Goal: Check status: Check status

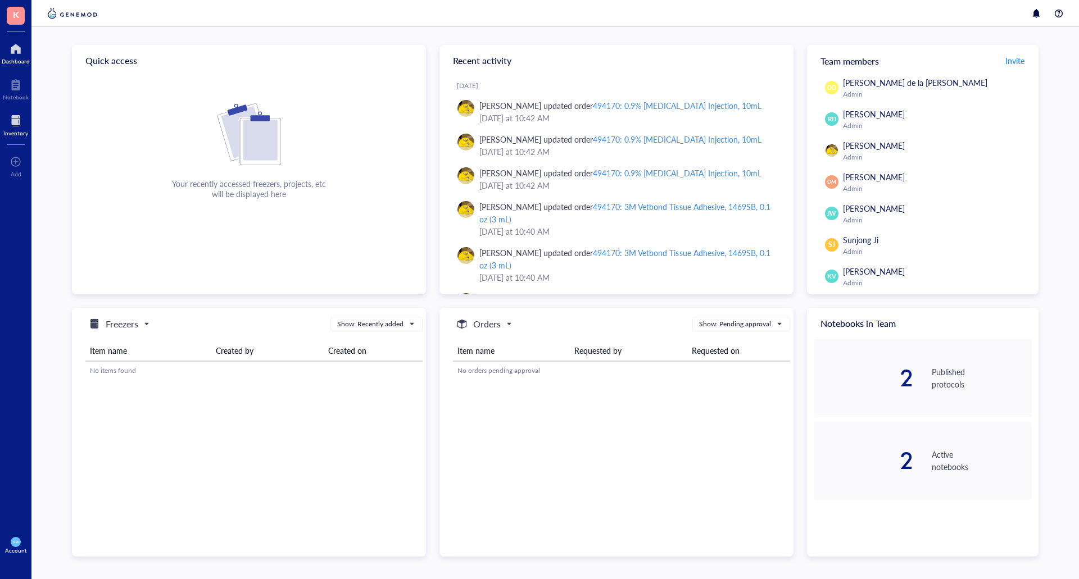
click at [13, 123] on div at bounding box center [15, 121] width 25 height 18
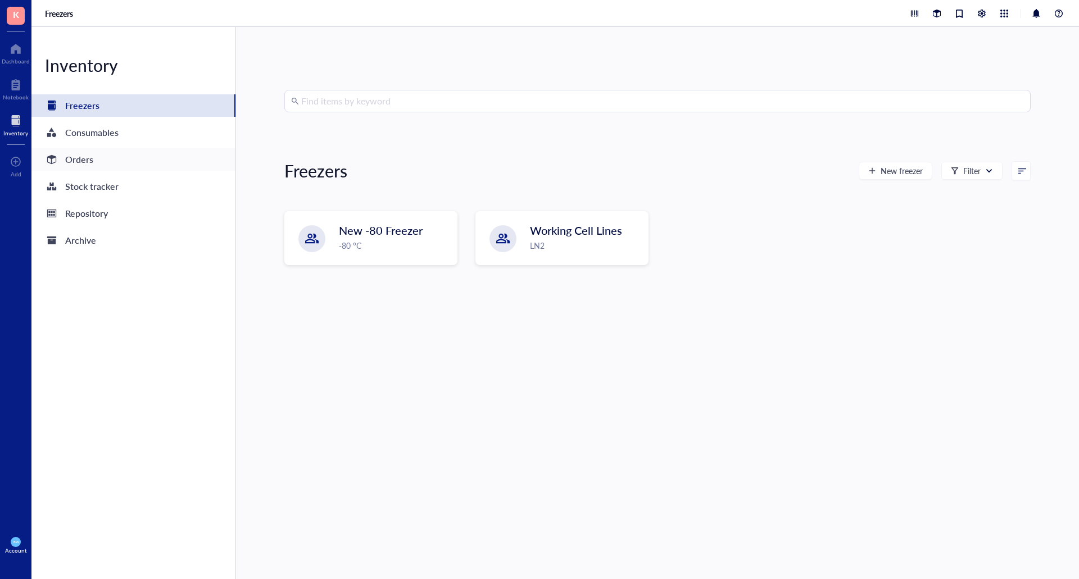
click at [89, 151] on div "Orders" at bounding box center [133, 159] width 204 height 22
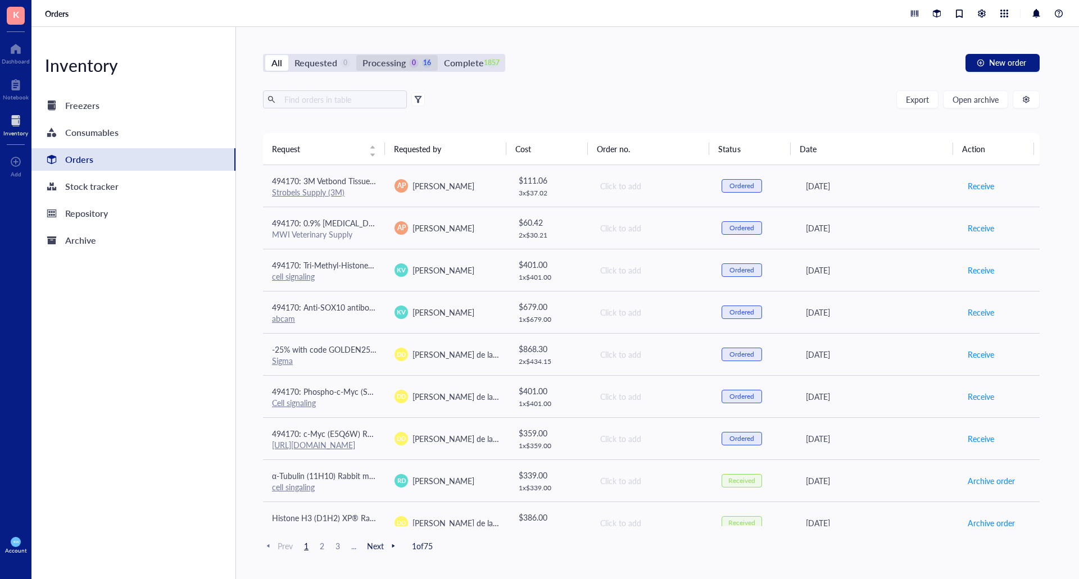
click at [374, 61] on div "Processing" at bounding box center [383, 63] width 43 height 16
click at [356, 55] on input "Processing 0 16" at bounding box center [356, 55] width 0 height 0
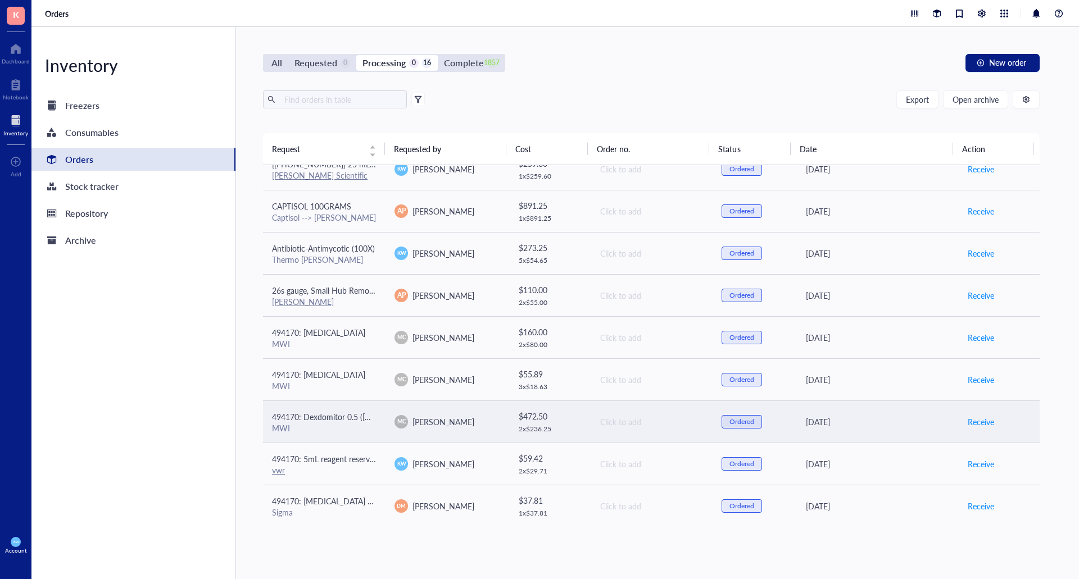
scroll to position [313, 0]
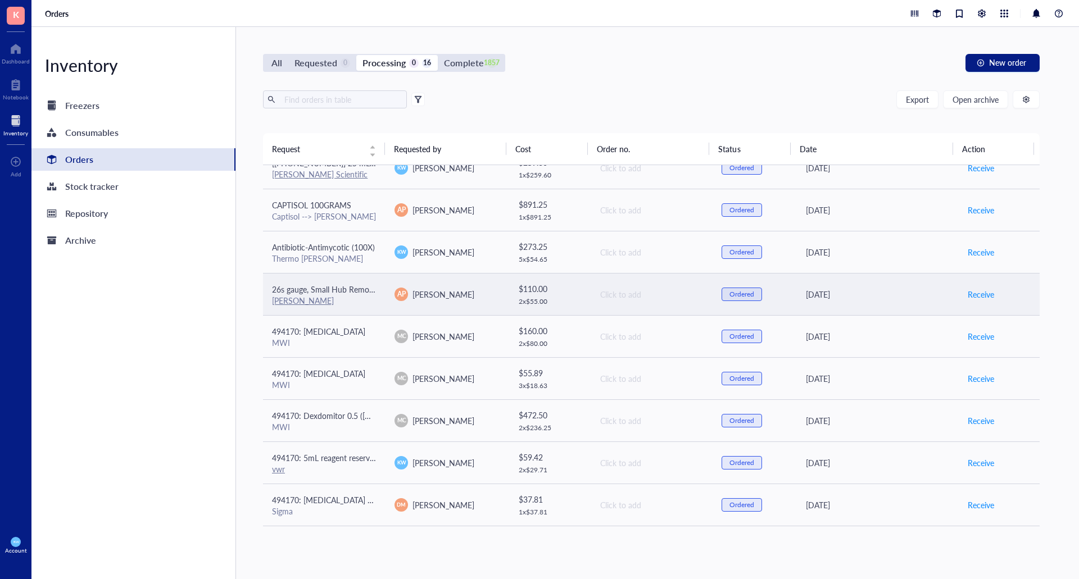
click at [492, 286] on td "AP [PERSON_NAME]" at bounding box center [446, 294] width 122 height 42
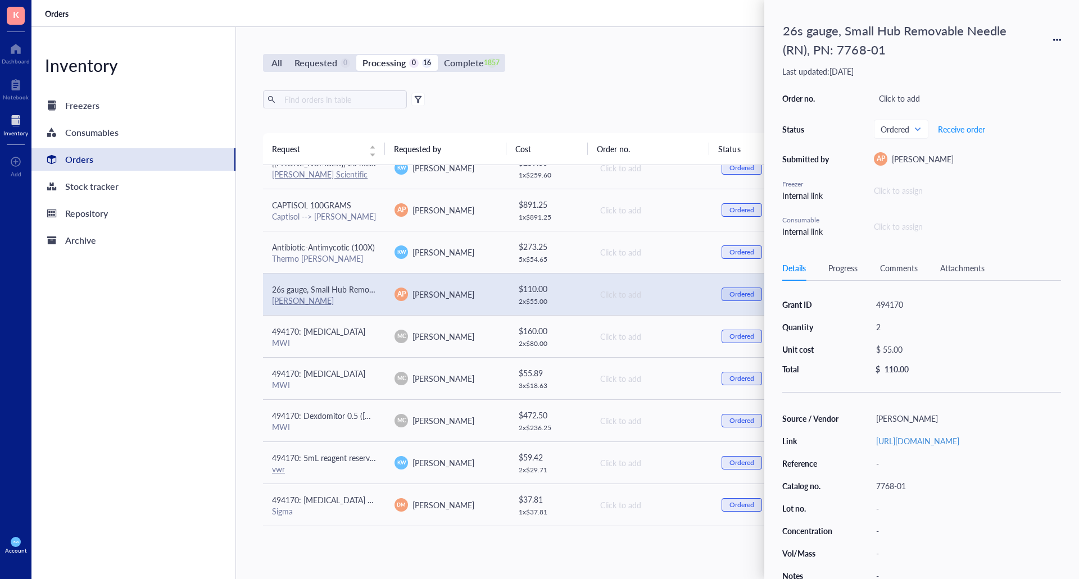
click at [655, 66] on div "All Requested 0 Processing 0 16 Complete 1857 New order" at bounding box center [651, 63] width 776 height 18
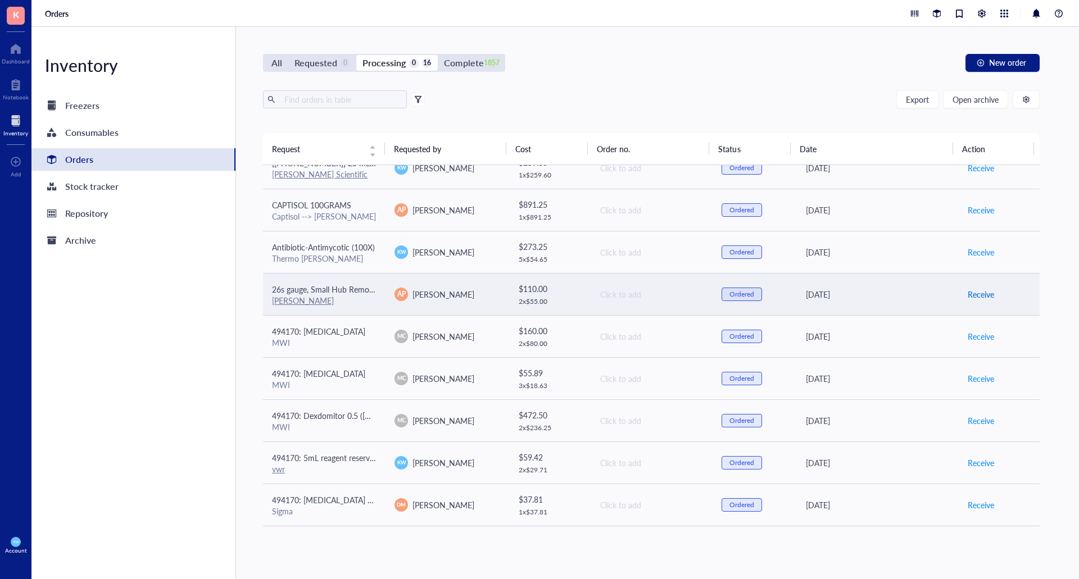
click at [984, 297] on span "Receive" at bounding box center [980, 294] width 26 height 12
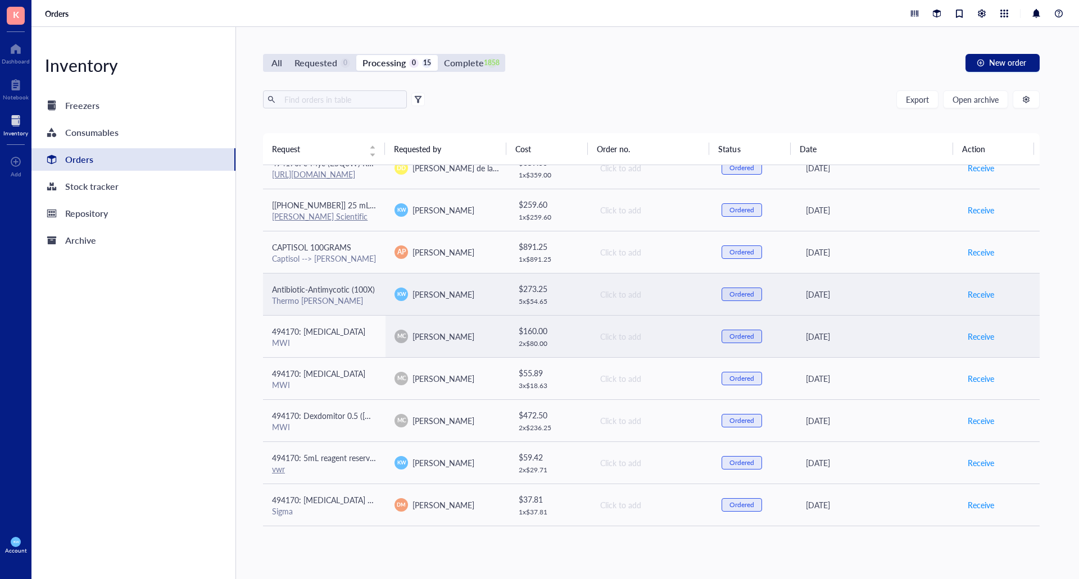
scroll to position [158, 0]
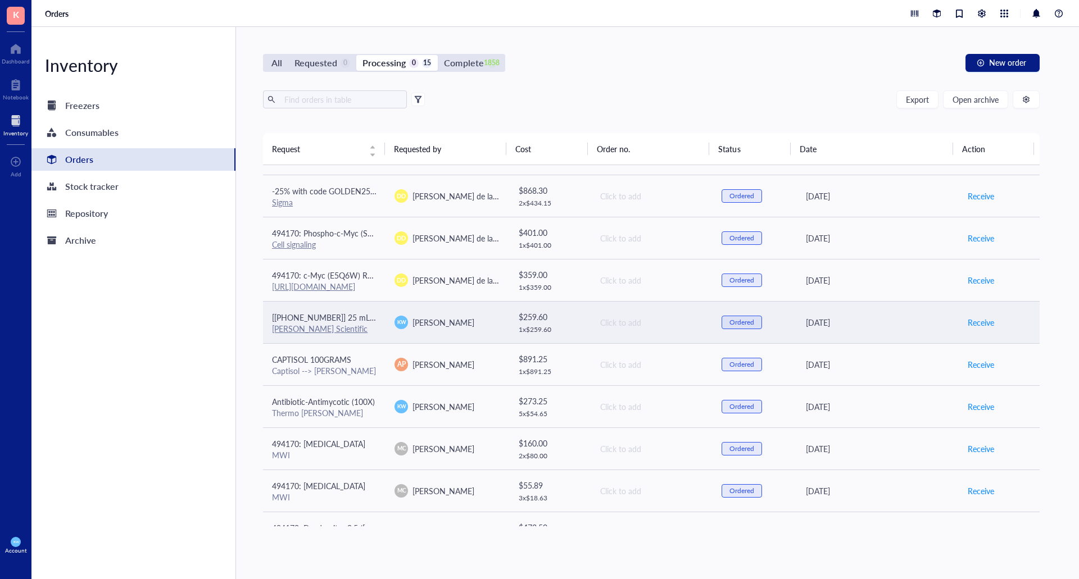
click at [631, 321] on div "Click to add" at bounding box center [651, 322] width 103 height 12
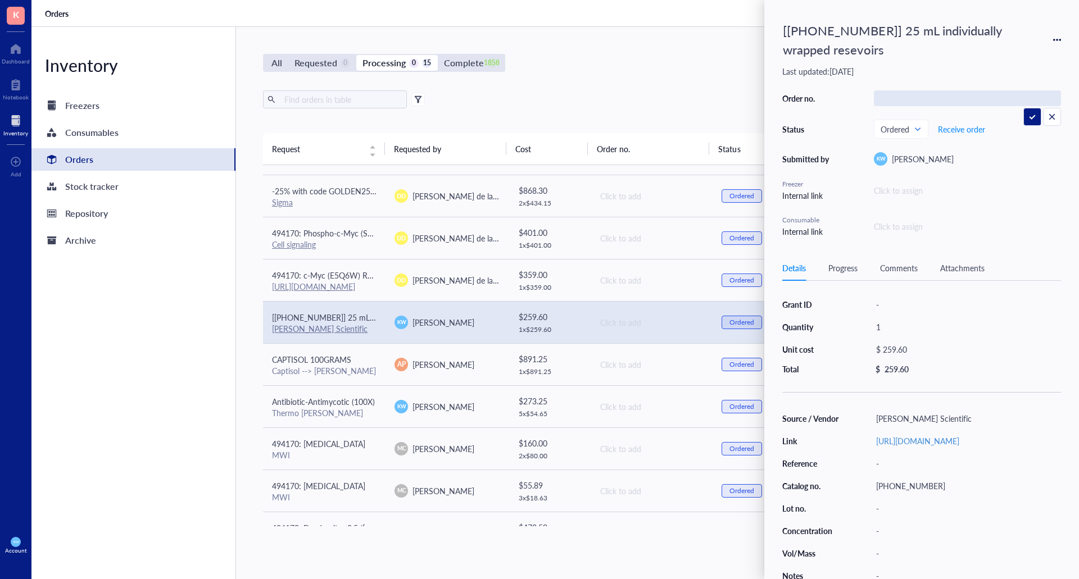
click at [631, 92] on div "Export Open archive" at bounding box center [651, 99] width 776 height 18
click at [605, 71] on div "All Requested 0 Processing 0 15 Complete 1858 New order" at bounding box center [651, 63] width 776 height 18
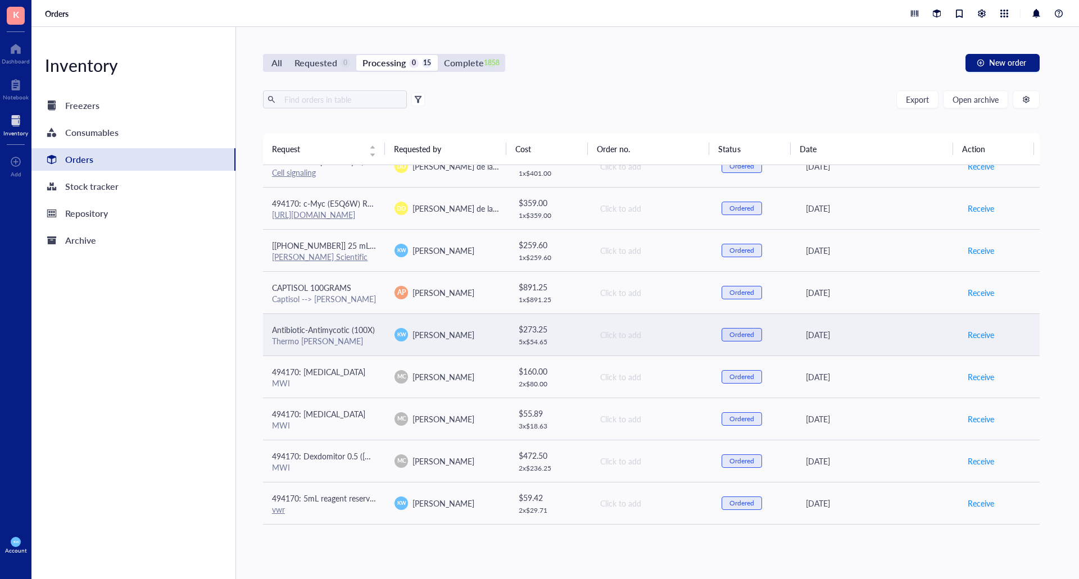
scroll to position [271, 0]
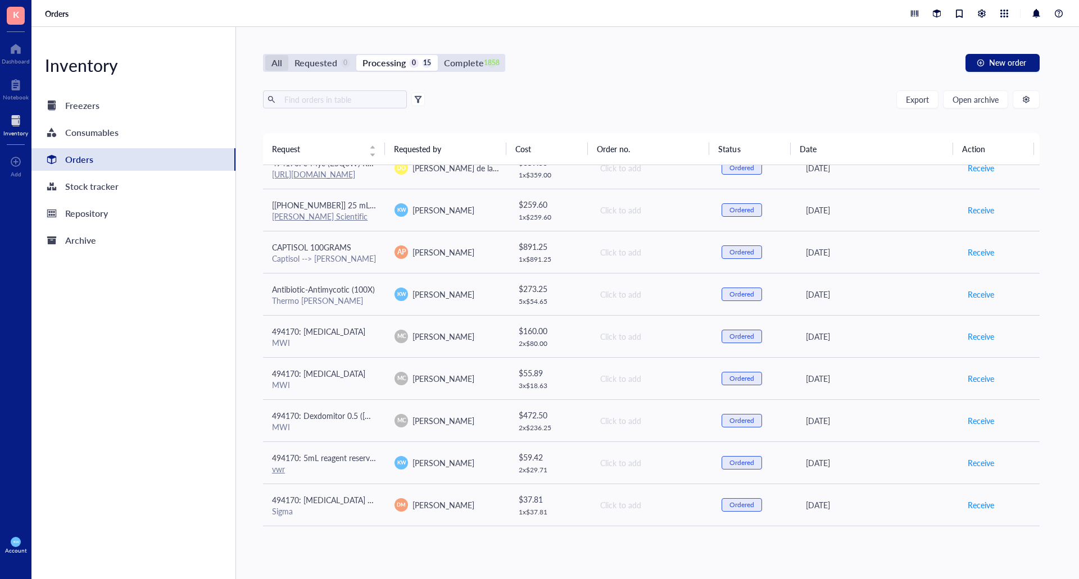
click at [275, 66] on div "All" at bounding box center [276, 63] width 11 height 16
click at [265, 55] on input "All" at bounding box center [265, 55] width 0 height 0
